Goal: Transaction & Acquisition: Purchase product/service

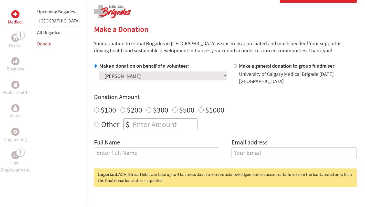
scroll to position [104, 0]
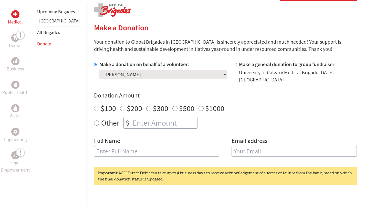
click at [154, 74] on select "Select a volunteer... [PERSON_NAME] [PERSON_NAME] [PERSON_NAME] [PERSON_NAME] (…" at bounding box center [162, 74] width 127 height 9
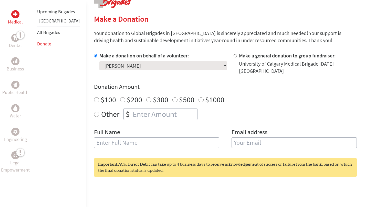
scroll to position [115, 0]
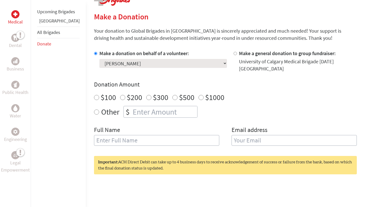
click at [195, 69] on div "Make a donation on behalf of a volunteer: Select a volunteer... [PERSON_NAME] […" at bounding box center [225, 101] width 262 height 102
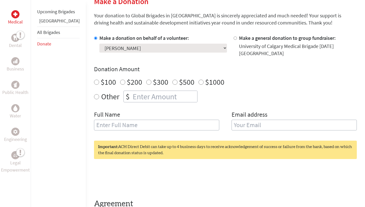
scroll to position [133, 0]
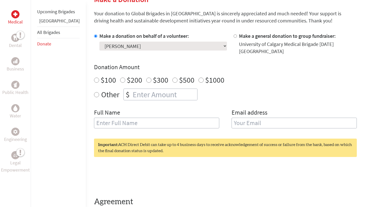
click at [233, 37] on input "Make a general donation to group fundraiser:" at bounding box center [234, 36] width 3 height 3
radio input "true"
click at [233, 37] on input "Make a general donation to group fundraiser:" at bounding box center [234, 36] width 3 height 3
click at [94, 37] on input "Make a donation on behalf of a volunteer:" at bounding box center [95, 36] width 3 height 3
radio input "true"
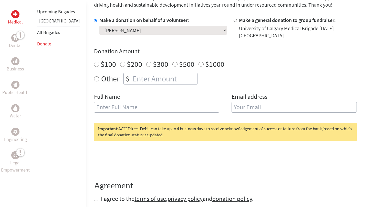
scroll to position [149, 0]
radio input "true"
click at [151, 75] on input "number" at bounding box center [163, 78] width 65 height 11
click at [220, 75] on div "Other $" at bounding box center [225, 79] width 262 height 12
click at [172, 62] on input "$500" at bounding box center [174, 64] width 5 height 5
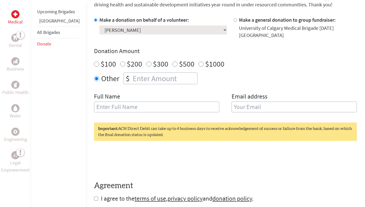
radio input "true"
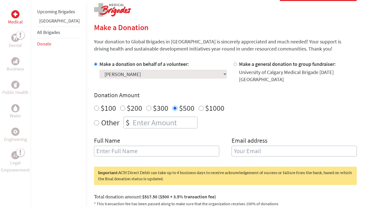
scroll to position [56, 0]
